Goal: Information Seeking & Learning: Learn about a topic

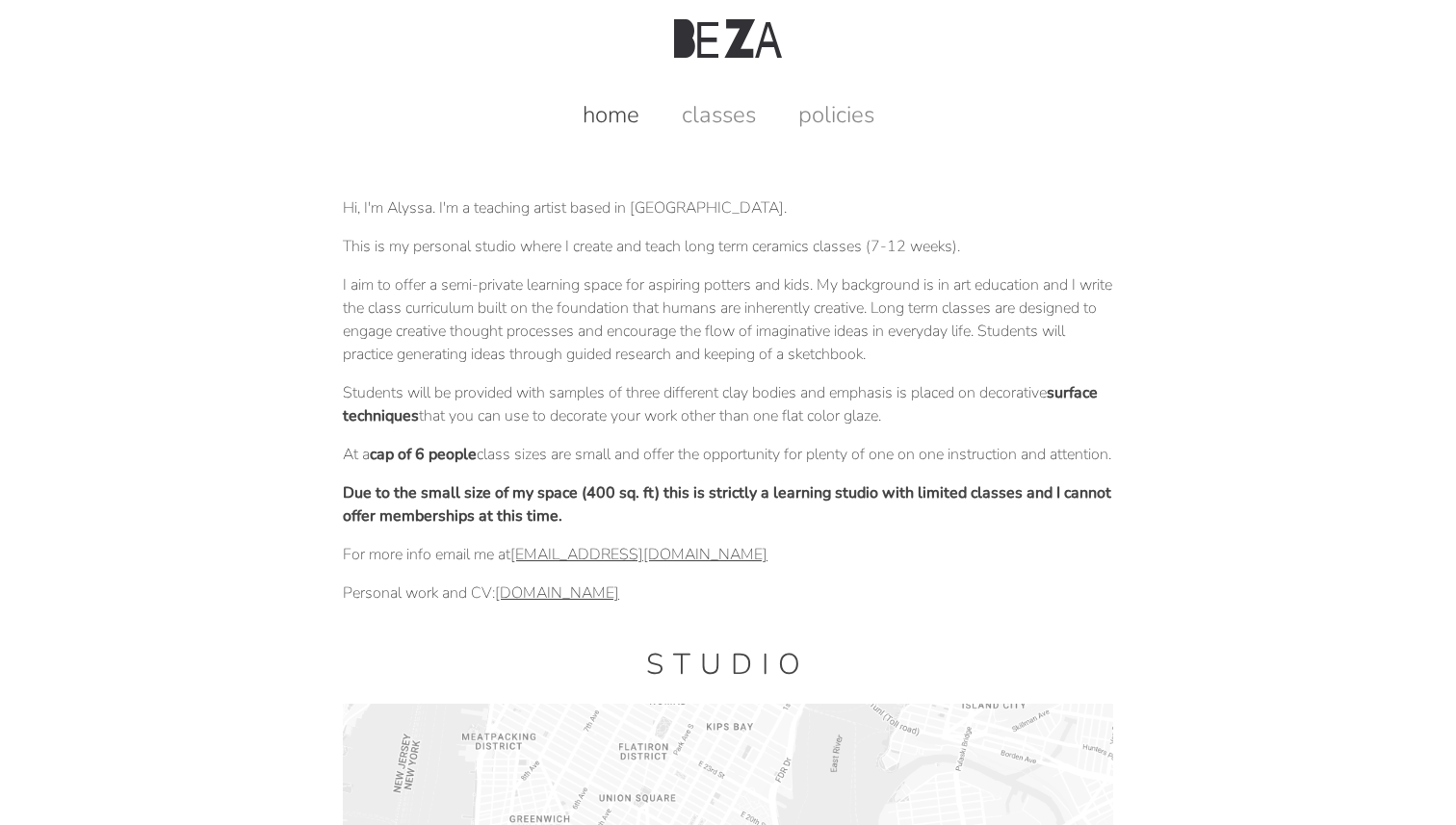
drag, startPoint x: 693, startPoint y: 235, endPoint x: 695, endPoint y: 616, distance: 381.0
click at [695, 605] on p "Personal work and CV: alyssabeza.com" at bounding box center [728, 593] width 770 height 23
click at [714, 112] on link "classes" at bounding box center [719, 115] width 113 height 31
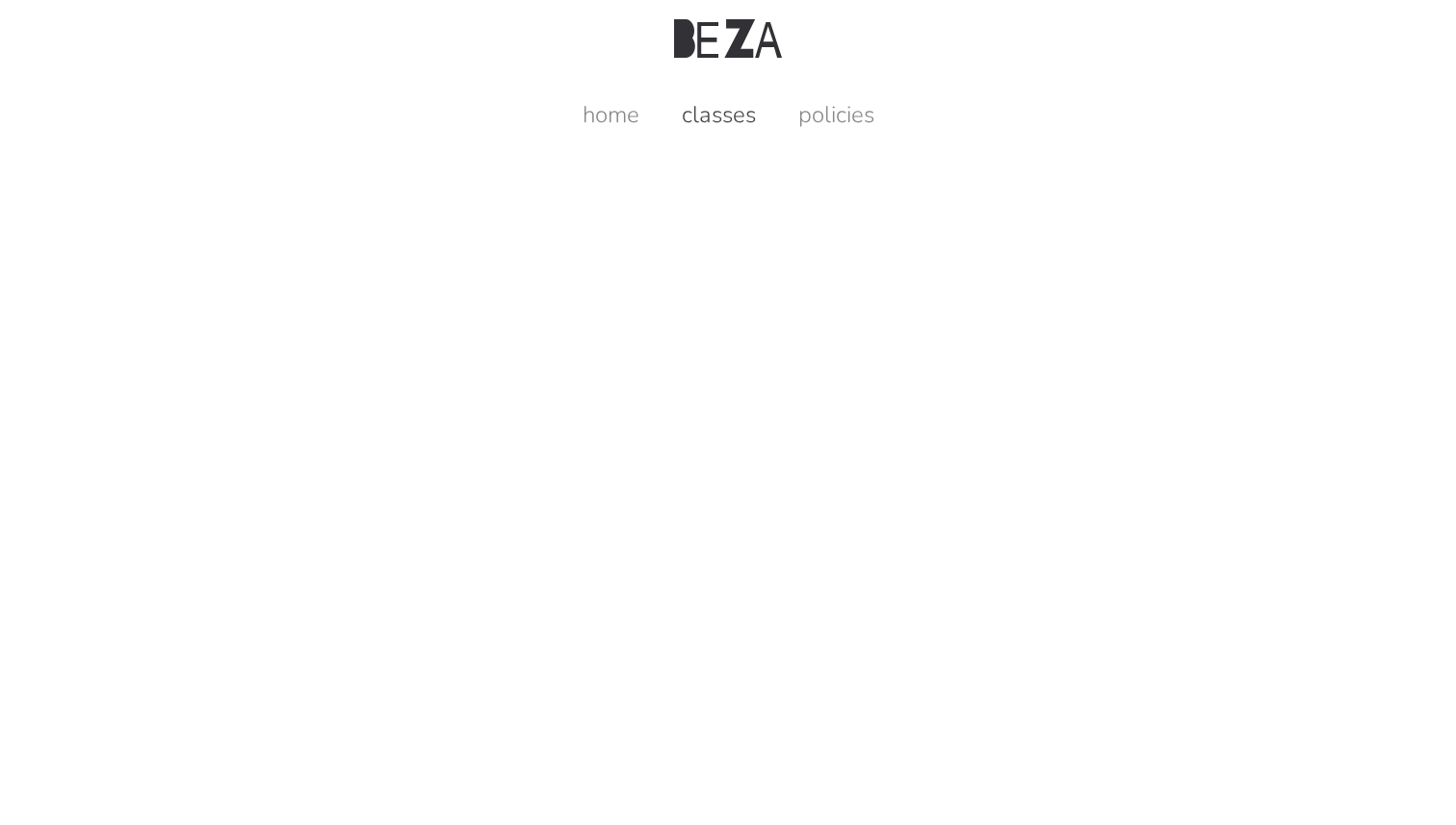
click at [734, 0] on header at bounding box center [728, 38] width 1456 height 77
click at [734, 26] on img at bounding box center [728, 39] width 108 height 39
click at [604, 94] on div "home classes policies" at bounding box center [728, 103] width 1410 height 53
click at [604, 113] on link "home" at bounding box center [611, 115] width 95 height 31
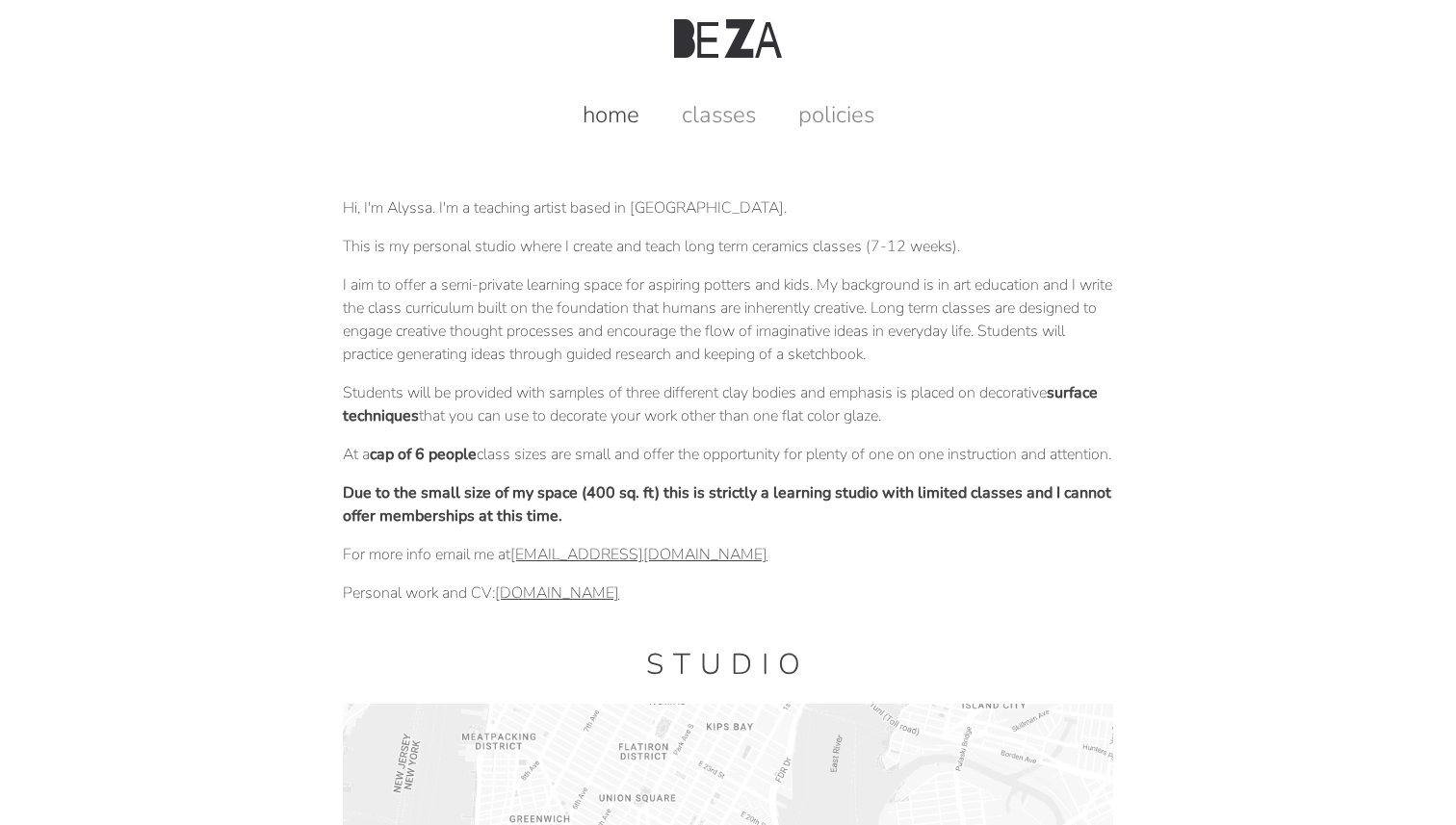
scroll to position [928, 0]
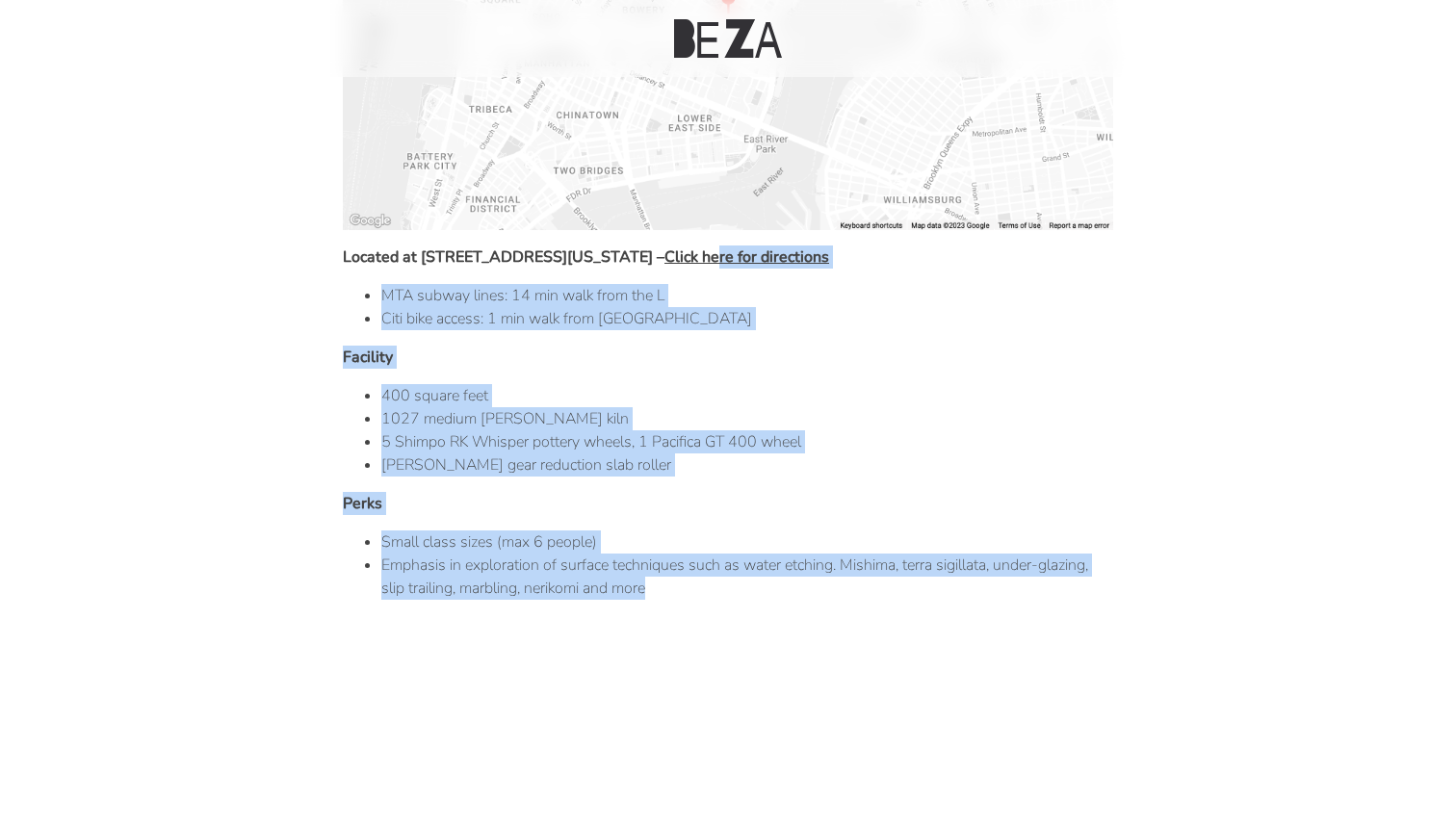
drag, startPoint x: 720, startPoint y: 604, endPoint x: 741, endPoint y: 269, distance: 335.7
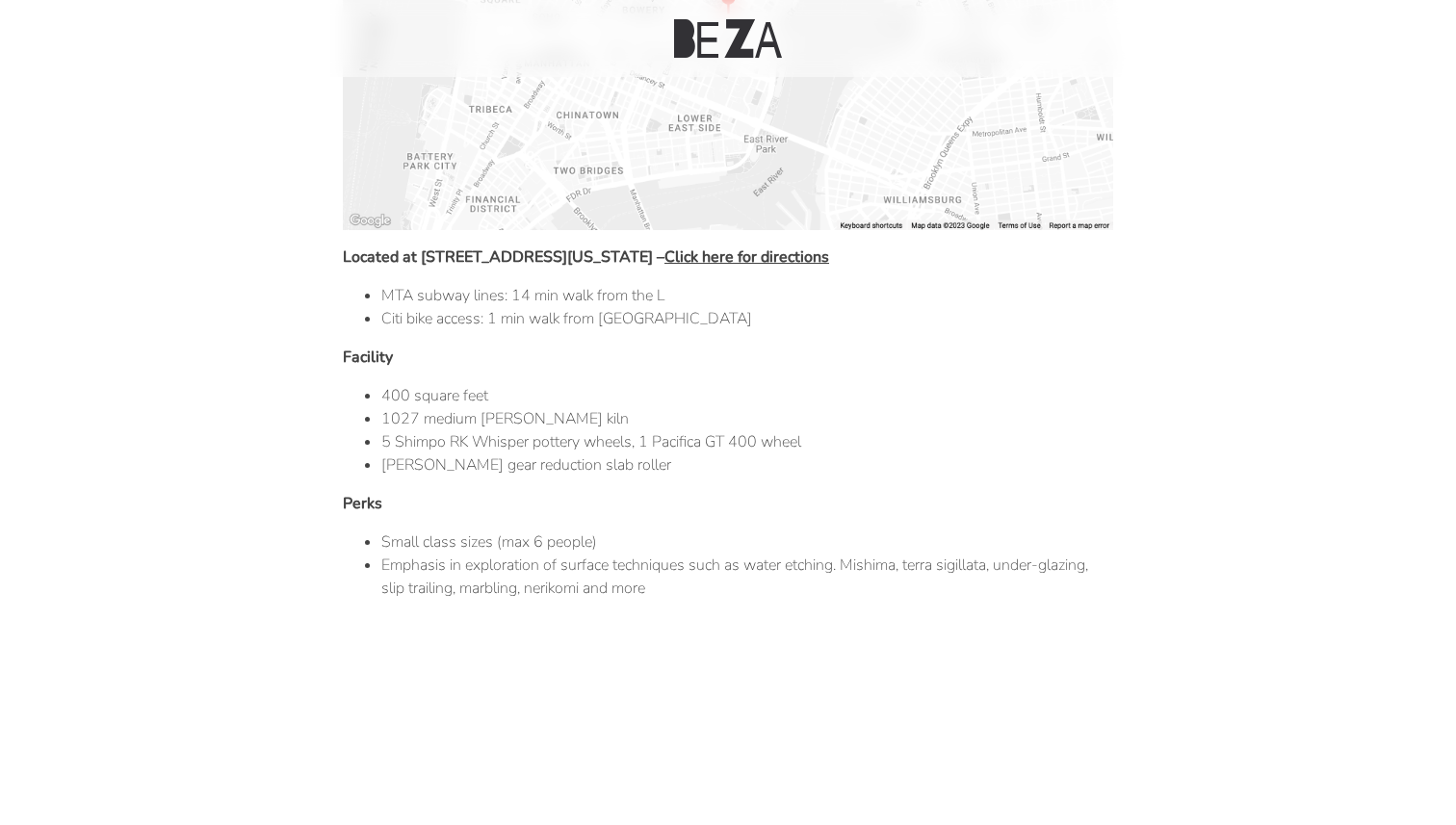
click at [746, 304] on li "MTA subway lines: 14 min walk from the L" at bounding box center [748, 296] width 732 height 23
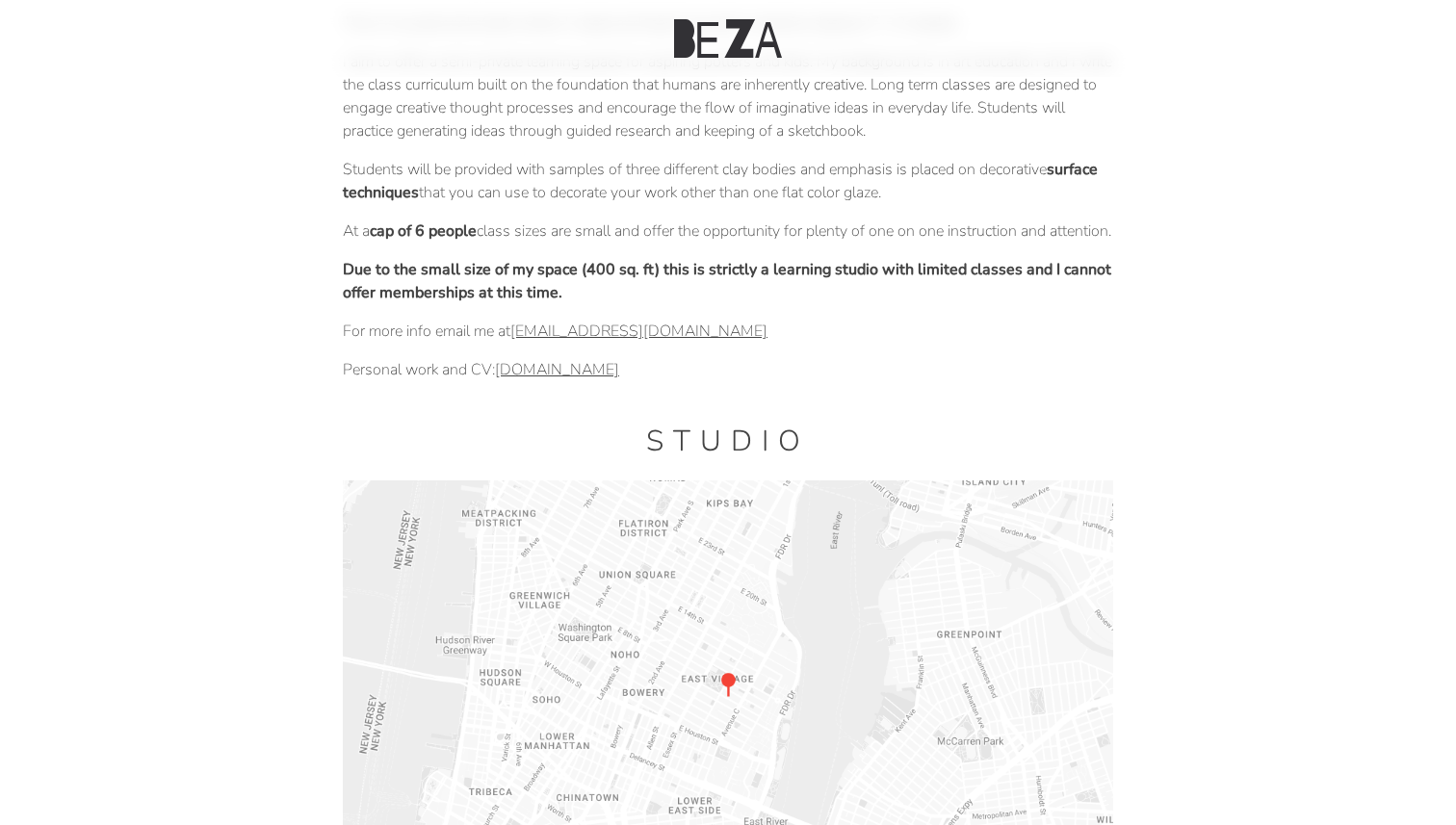
scroll to position [0, 0]
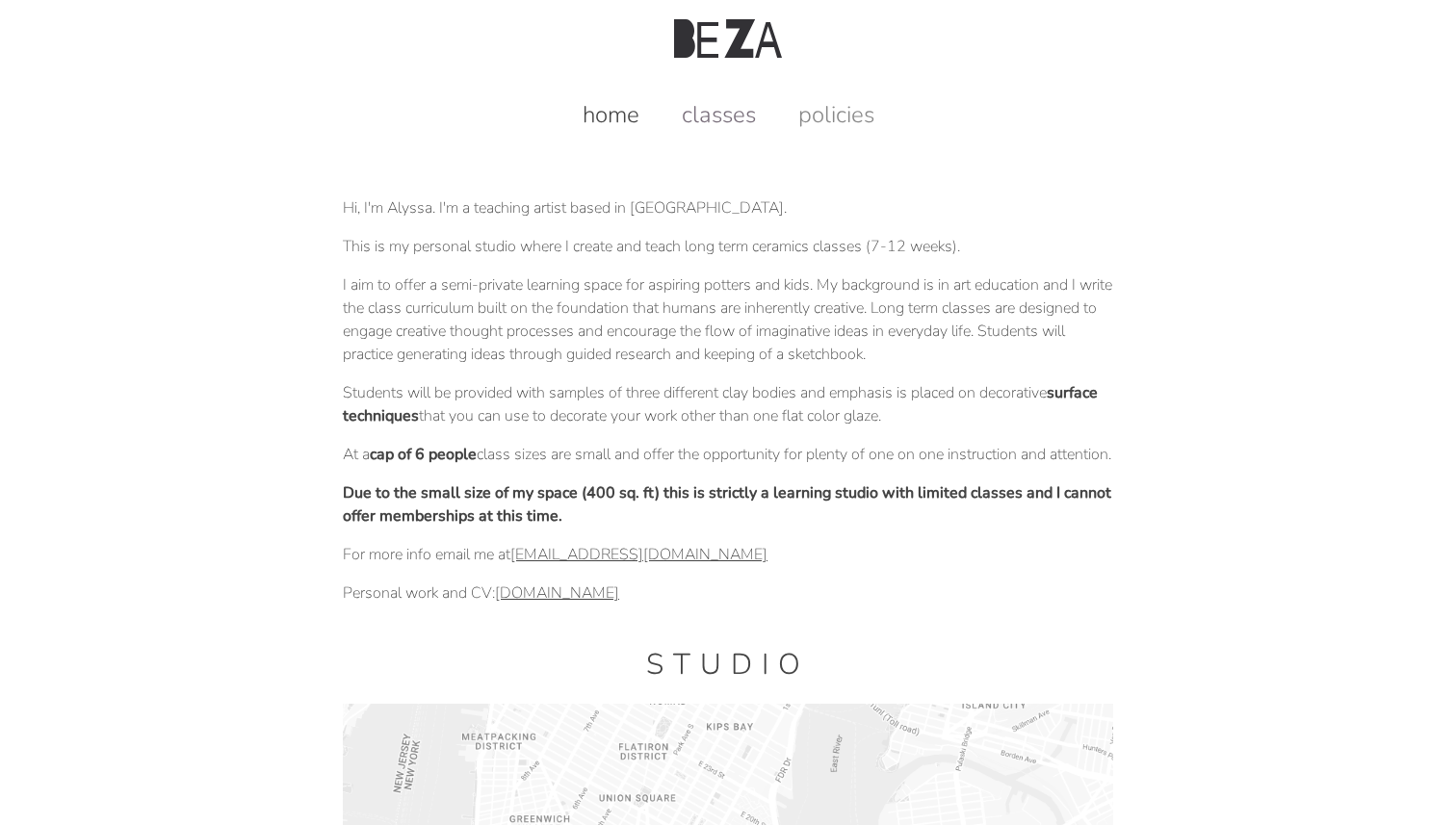
click at [731, 105] on link "classes" at bounding box center [719, 115] width 113 height 31
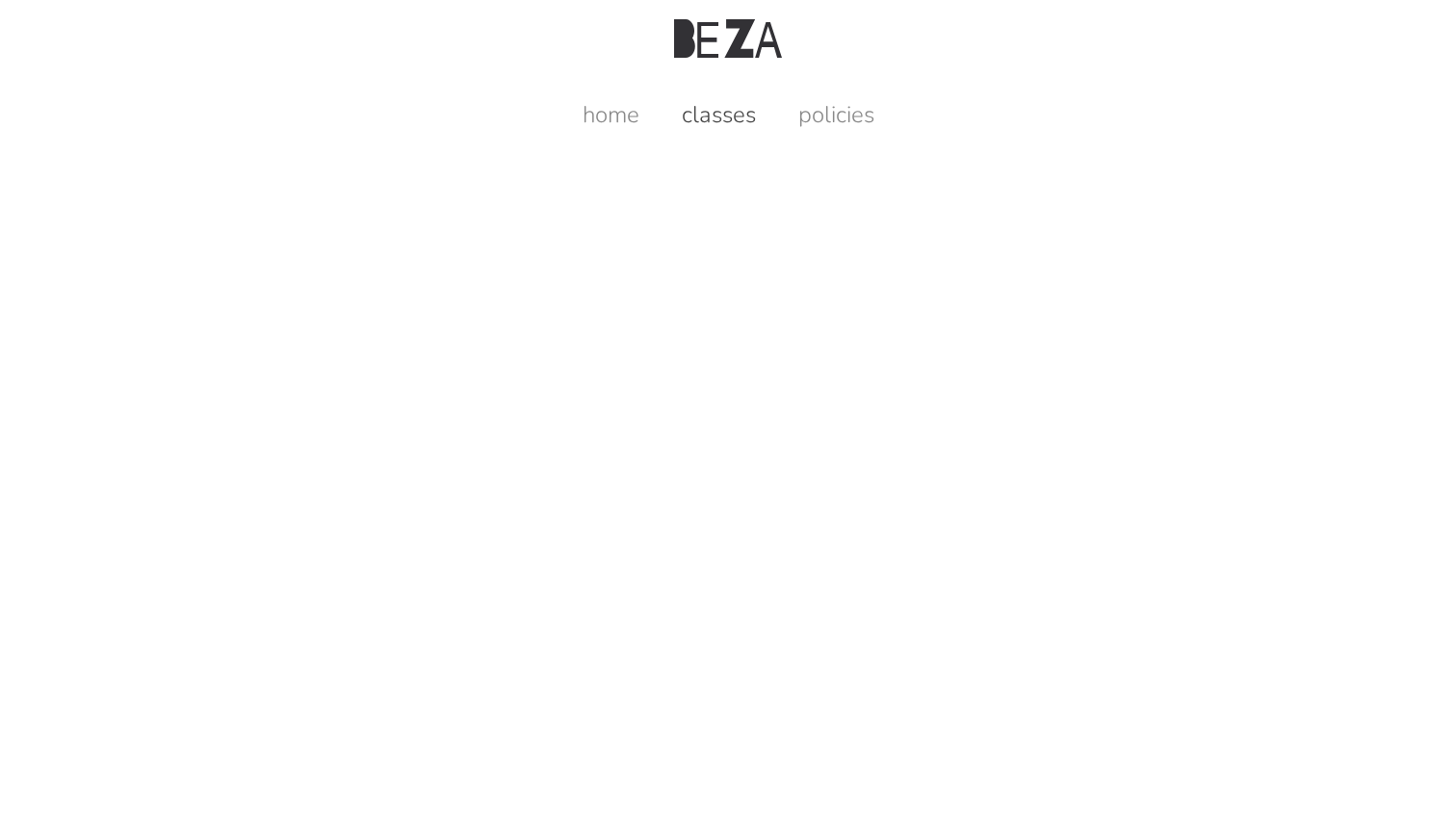
click at [638, 25] on header at bounding box center [728, 38] width 1456 height 77
click at [843, 99] on link "policies" at bounding box center [837, 115] width 115 height 31
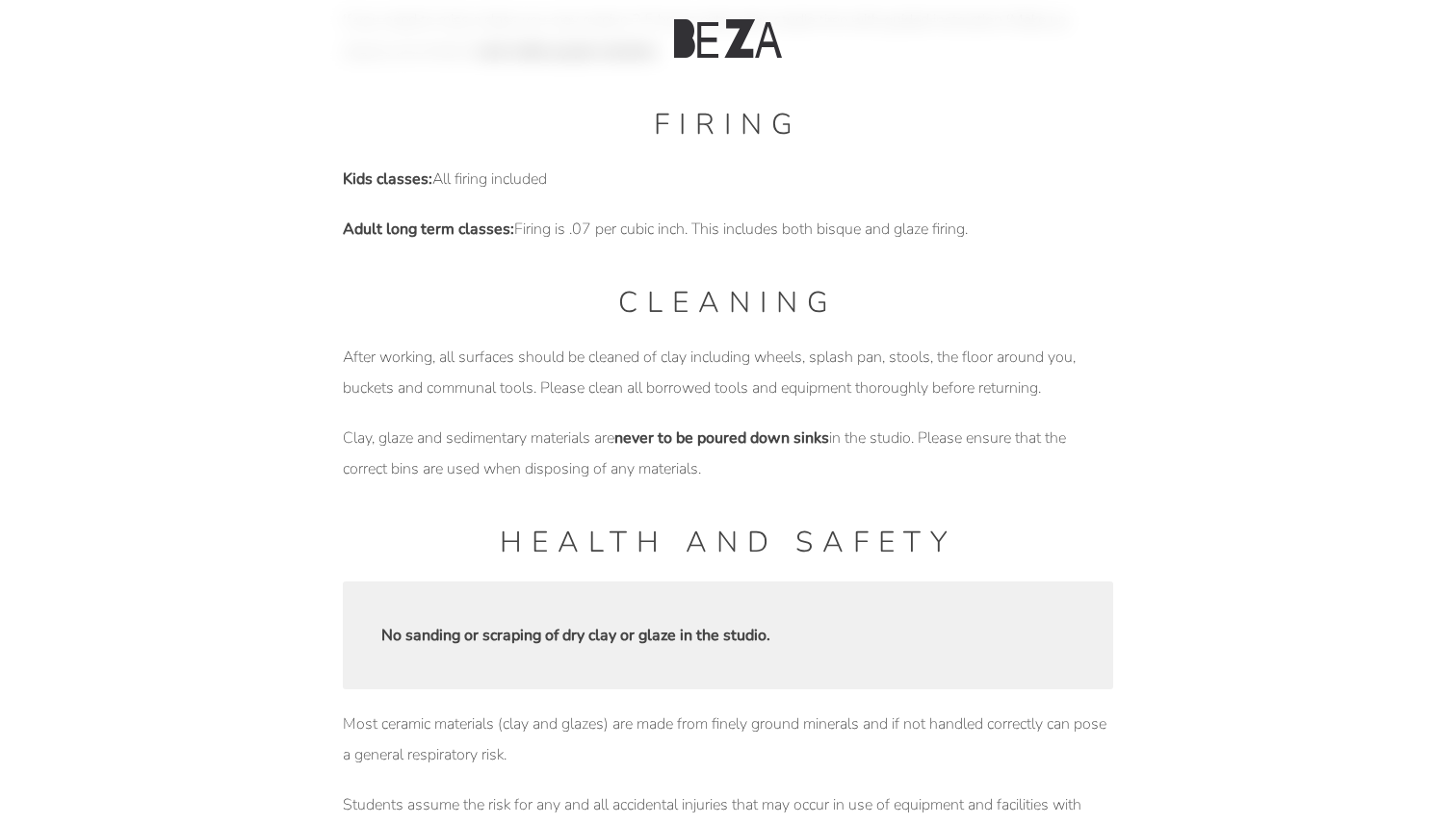
scroll to position [1235, 0]
click at [744, 239] on p "Adult long term classes: Firing is .07 per cubic inch. This includes both bisqu…" at bounding box center [728, 232] width 770 height 31
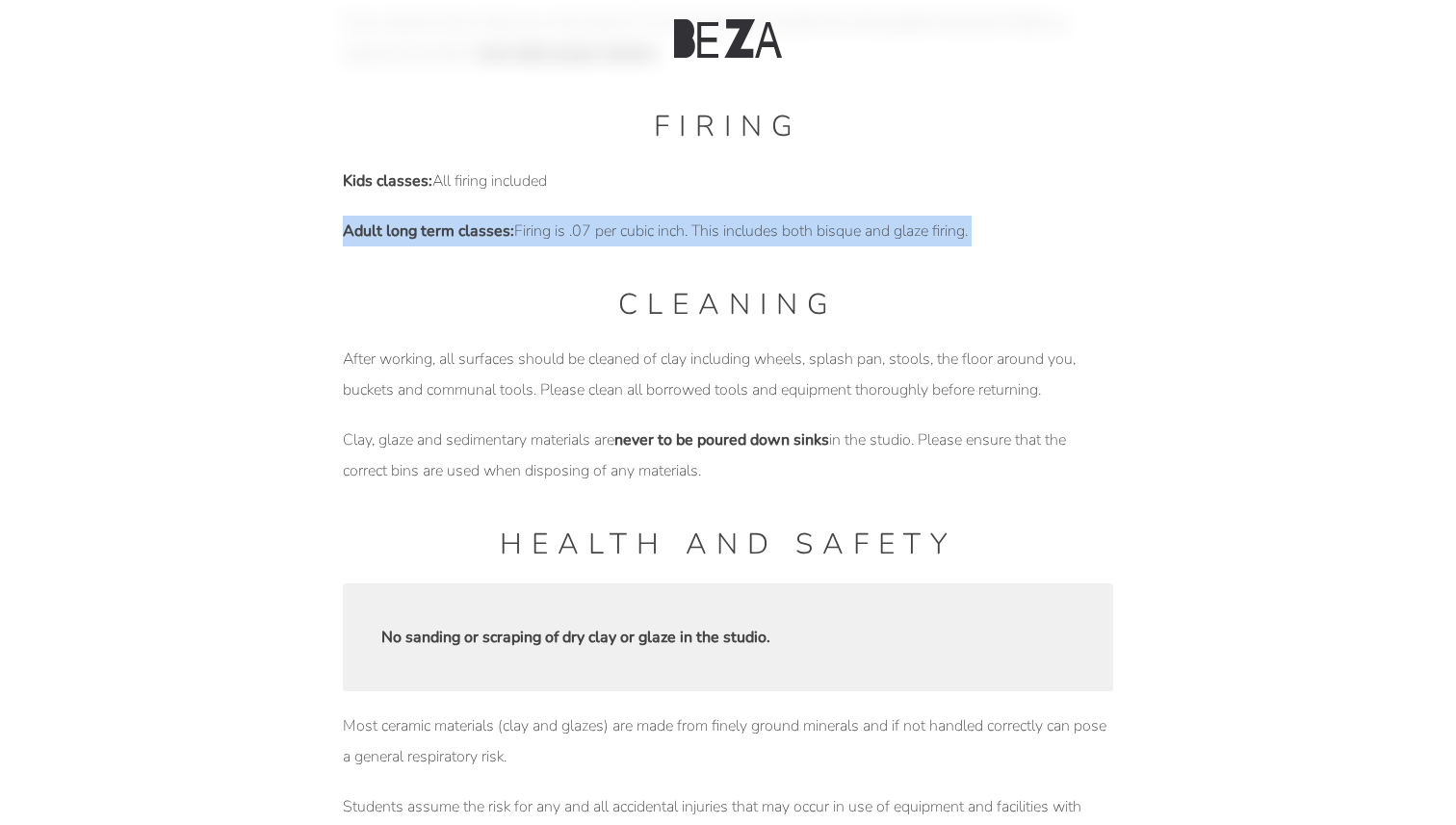
click at [744, 239] on p "Adult long term classes: Firing is .07 per cubic inch. This includes both bisqu…" at bounding box center [728, 232] width 770 height 31
click at [743, 239] on p "Adult long term classes: Firing is .07 per cubic inch. This includes both bisqu…" at bounding box center [728, 232] width 770 height 31
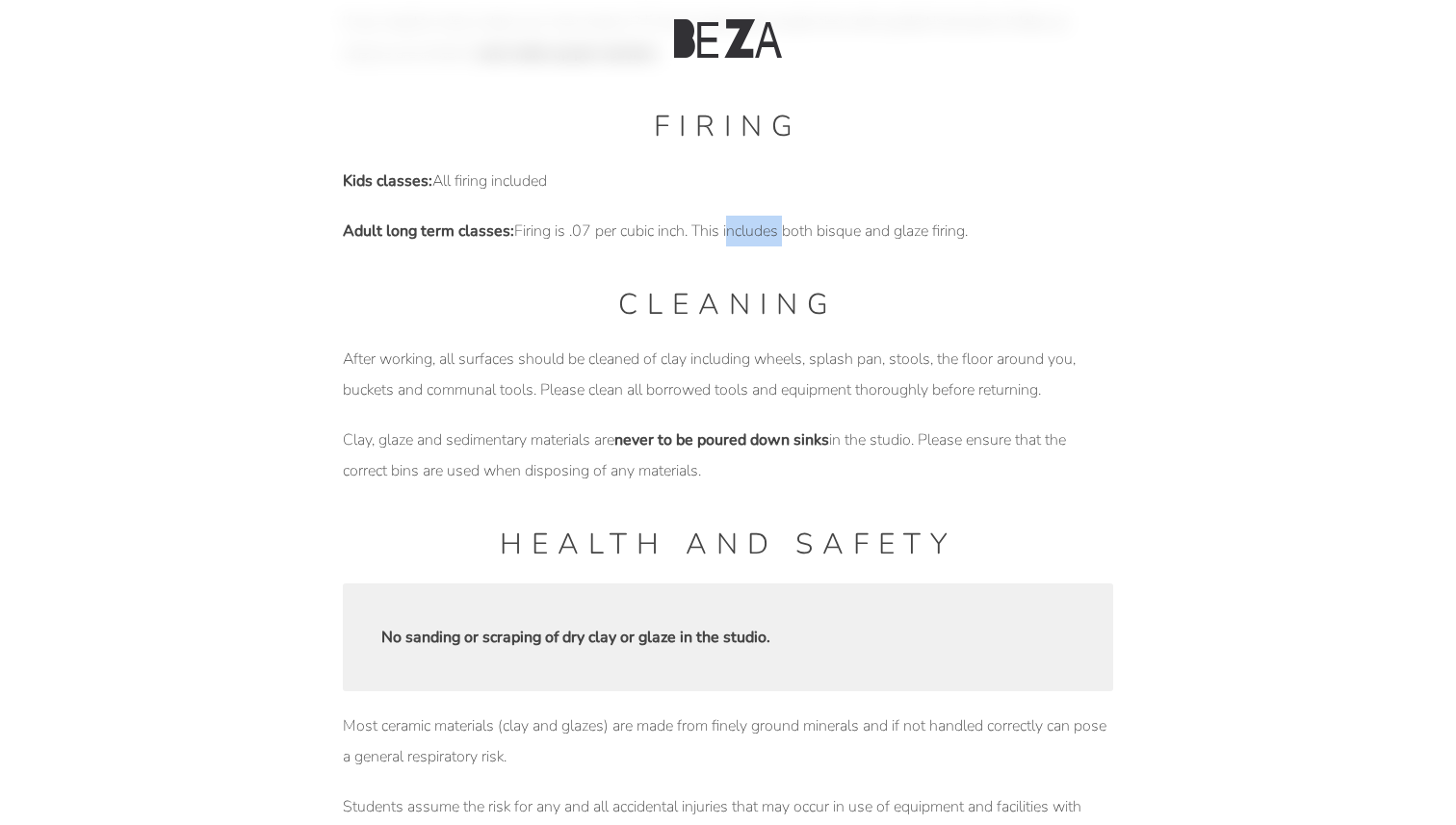
click at [743, 239] on p "Adult long term classes: Firing is .07 per cubic inch. This includes both bisqu…" at bounding box center [728, 232] width 770 height 31
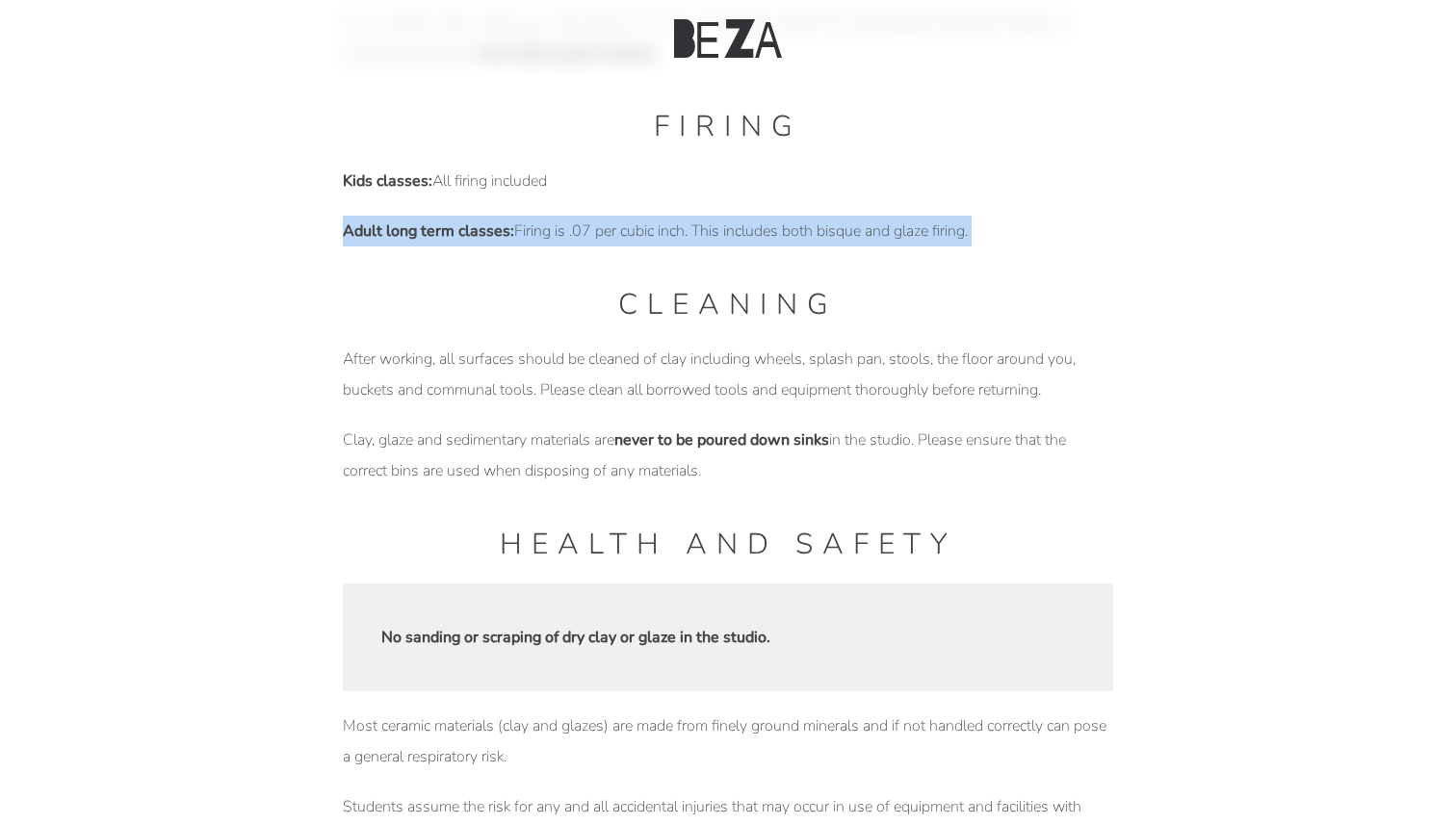
click at [743, 239] on p "Adult long term classes: Firing is .07 per cubic inch. This includes both bisqu…" at bounding box center [728, 232] width 770 height 31
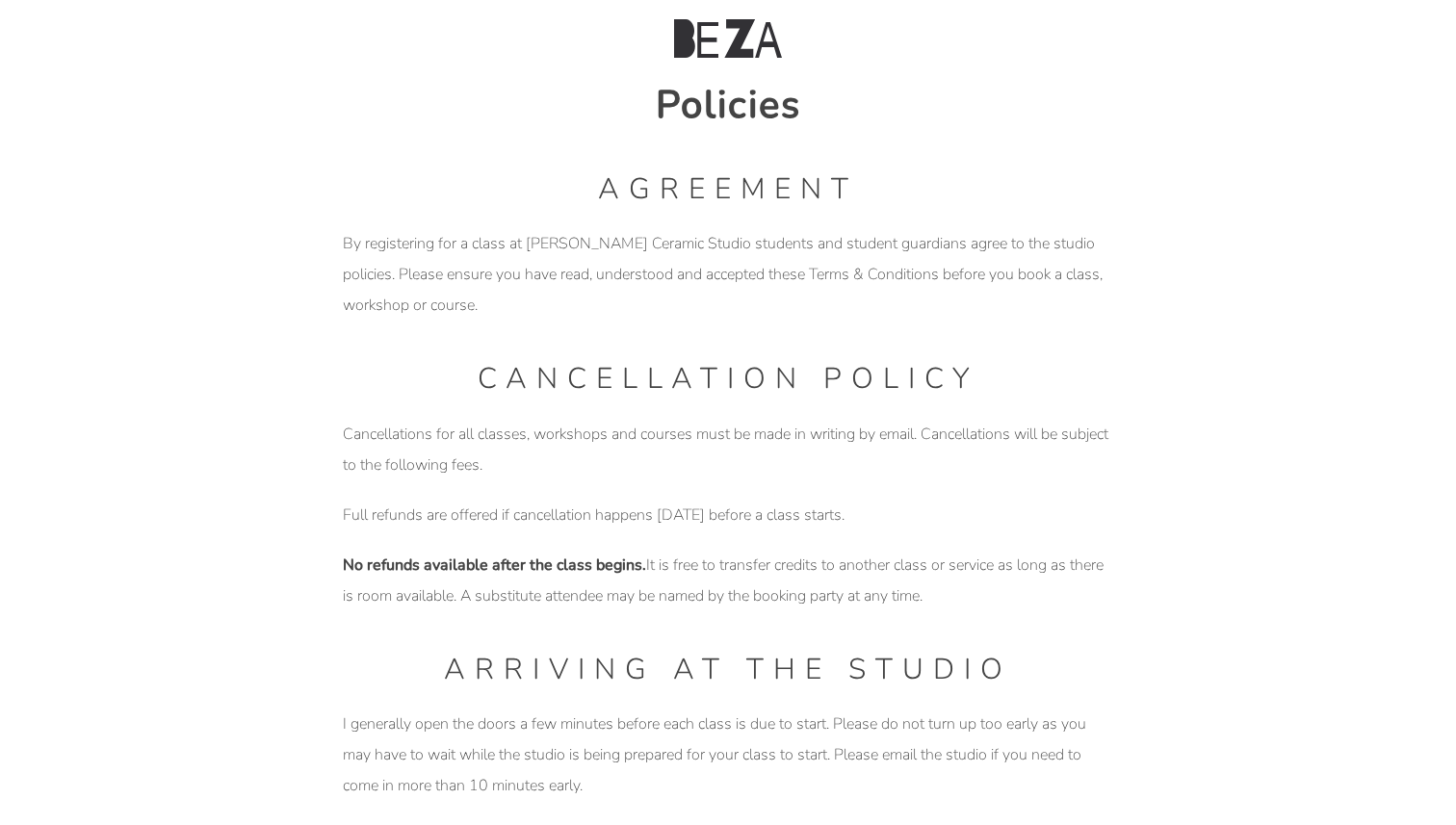
scroll to position [0, 0]
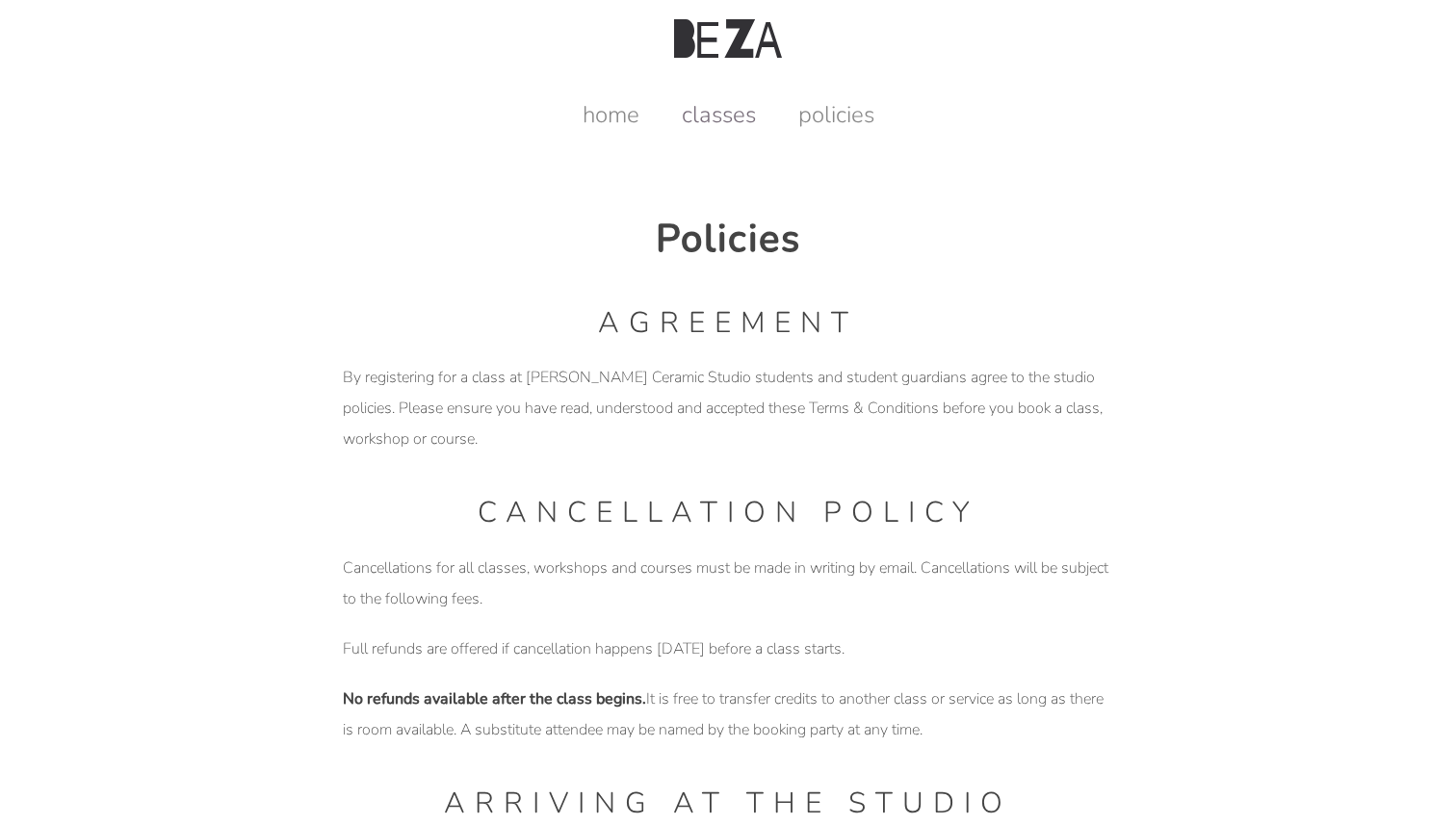
click at [720, 124] on link "classes" at bounding box center [719, 115] width 113 height 31
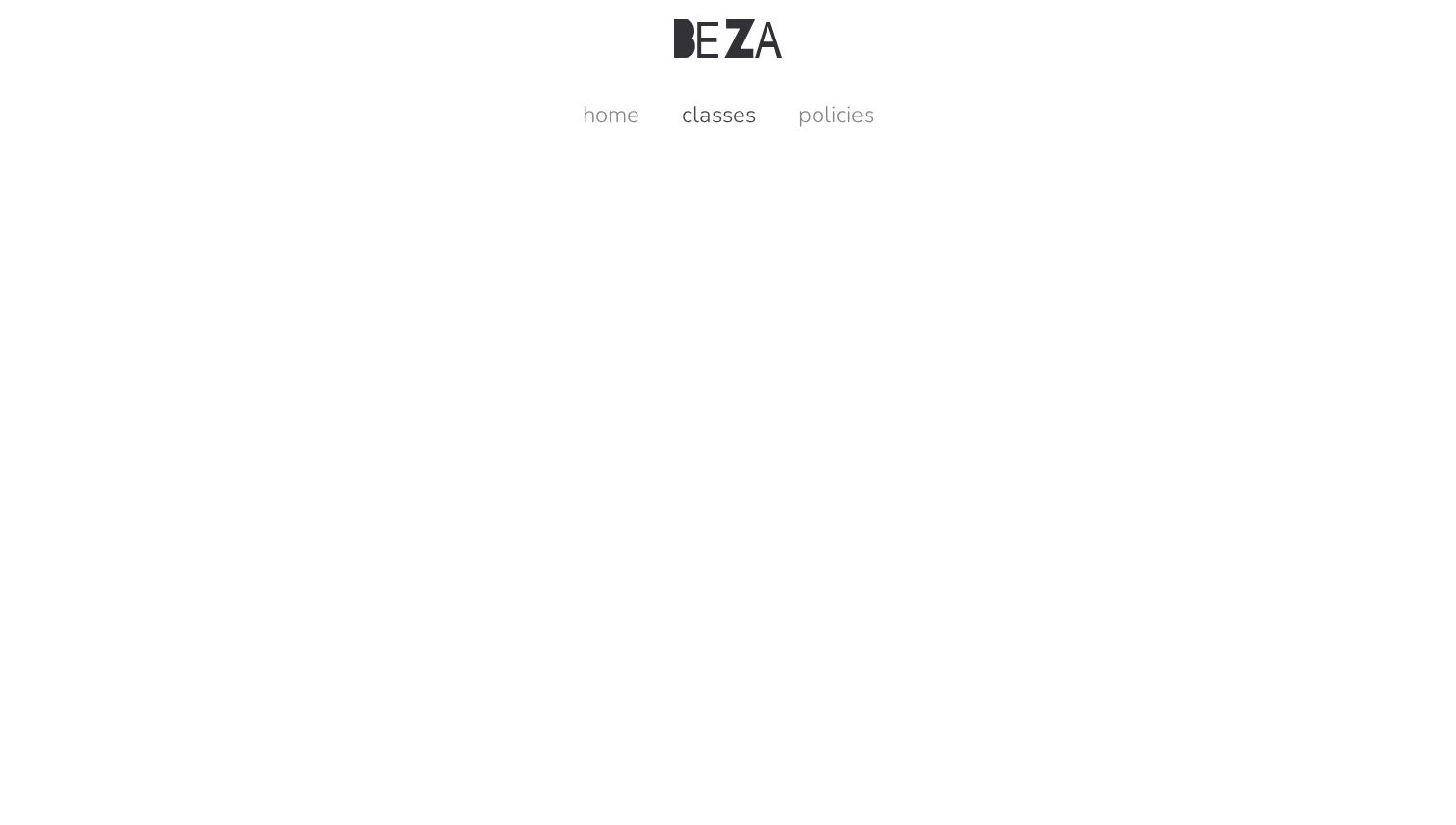
click at [720, 125] on link "classes" at bounding box center [719, 115] width 113 height 31
